Goal: Transaction & Acquisition: Purchase product/service

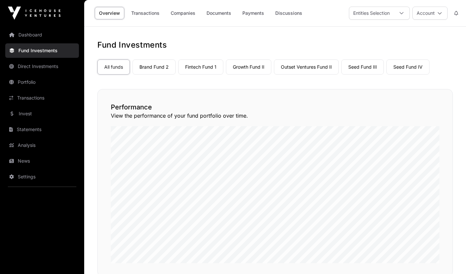
click at [32, 83] on link "Portfolio" at bounding box center [42, 82] width 74 height 14
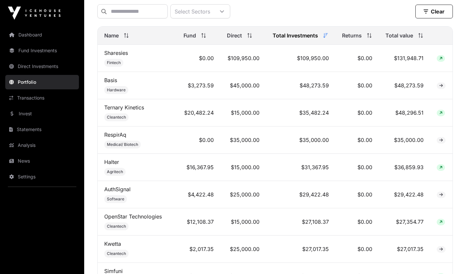
scroll to position [271, 0]
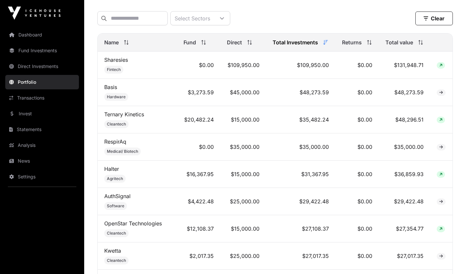
click at [126, 44] on div "Name" at bounding box center [137, 42] width 66 height 8
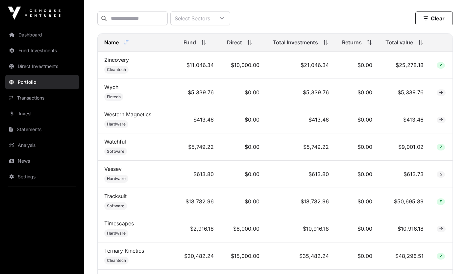
click at [126, 44] on div "Name" at bounding box center [137, 42] width 66 height 8
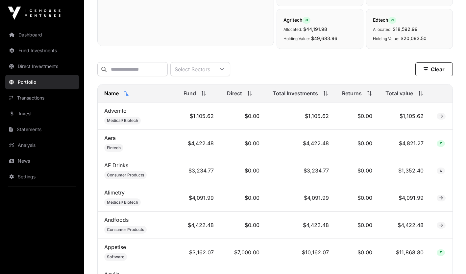
scroll to position [219, 0]
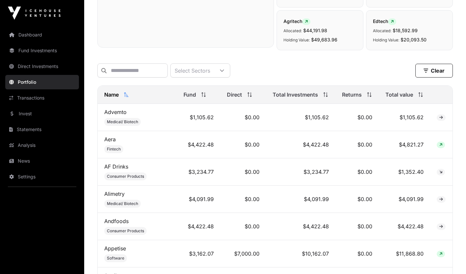
click at [25, 110] on link "Invest" at bounding box center [42, 114] width 74 height 14
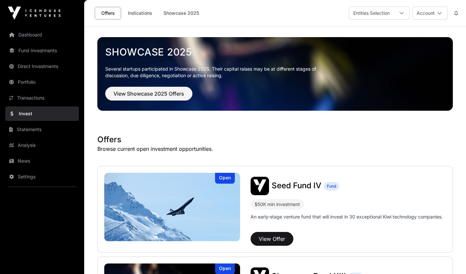
click at [147, 12] on link "Indications" at bounding box center [140, 13] width 33 height 12
click at [140, 14] on link "Indications" at bounding box center [140, 13] width 33 height 12
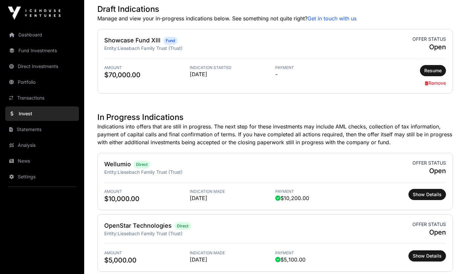
scroll to position [170, 0]
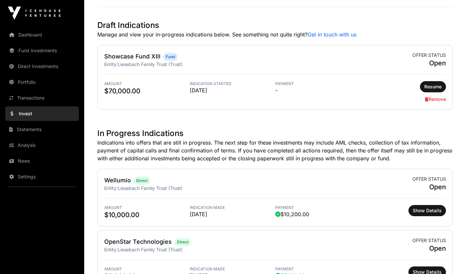
click at [438, 97] on link "Remove" at bounding box center [435, 99] width 21 height 6
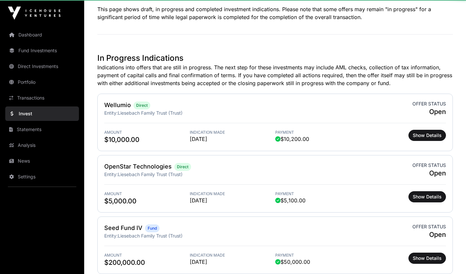
scroll to position [0, 0]
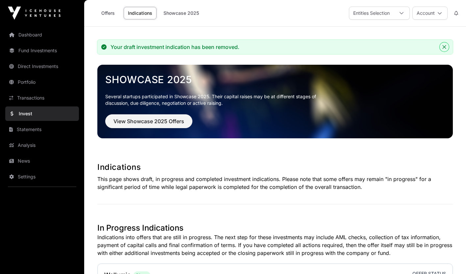
click at [443, 47] on icon "Close" at bounding box center [444, 47] width 5 height 5
